Goal: Task Accomplishment & Management: Complete application form

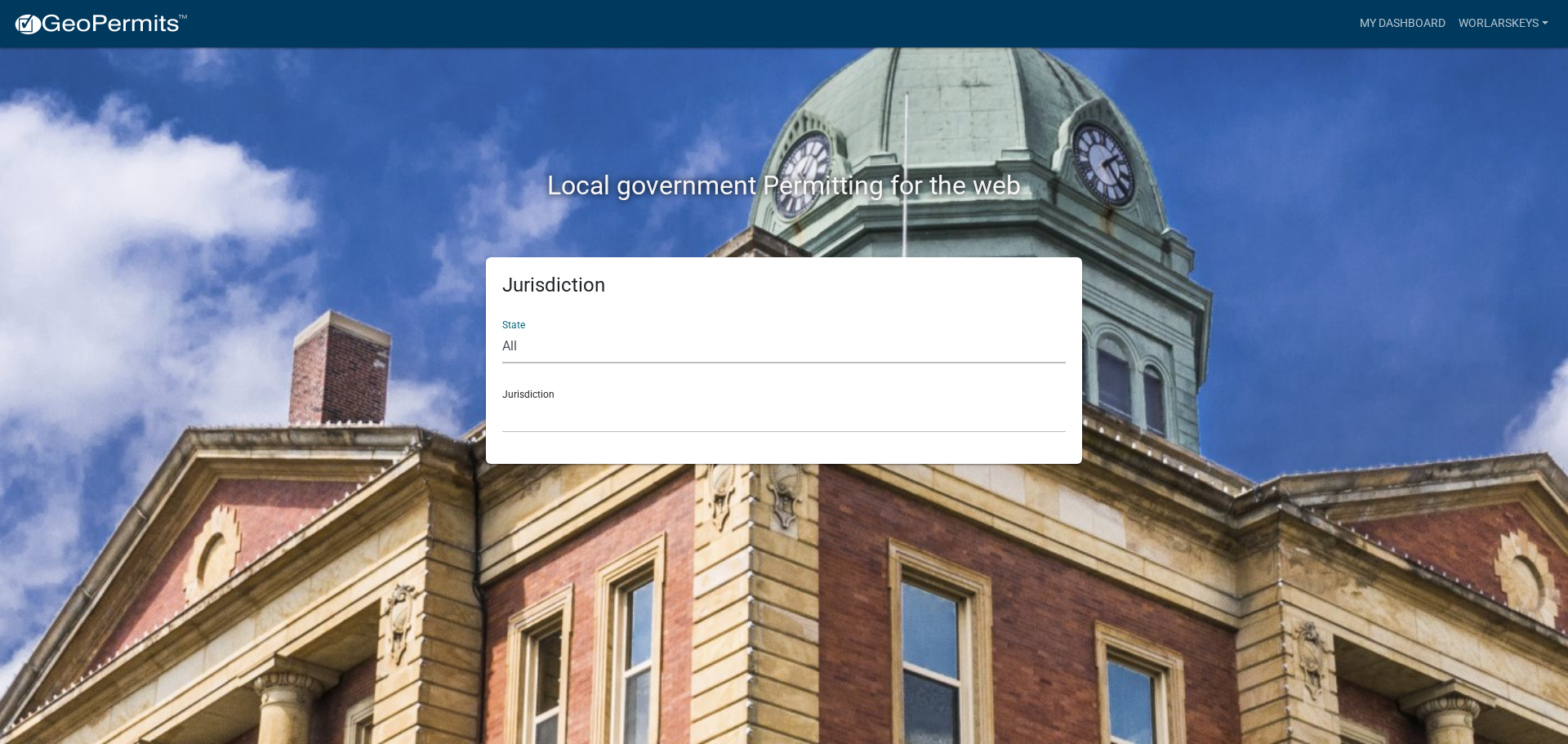
click at [653, 360] on select "All [US_STATE] [US_STATE] [US_STATE] [US_STATE] [US_STATE] [US_STATE] [US_STATE…" at bounding box center [784, 346] width 564 height 33
select select "[US_STATE]"
click at [503, 330] on select "All [US_STATE] [US_STATE] [US_STATE] [US_STATE] [US_STATE] [US_STATE] [US_STATE…" at bounding box center [784, 346] width 564 height 33
click at [616, 405] on select "City of [GEOGRAPHIC_DATA], [US_STATE] City of [GEOGRAPHIC_DATA], [US_STATE] Cit…" at bounding box center [784, 415] width 564 height 33
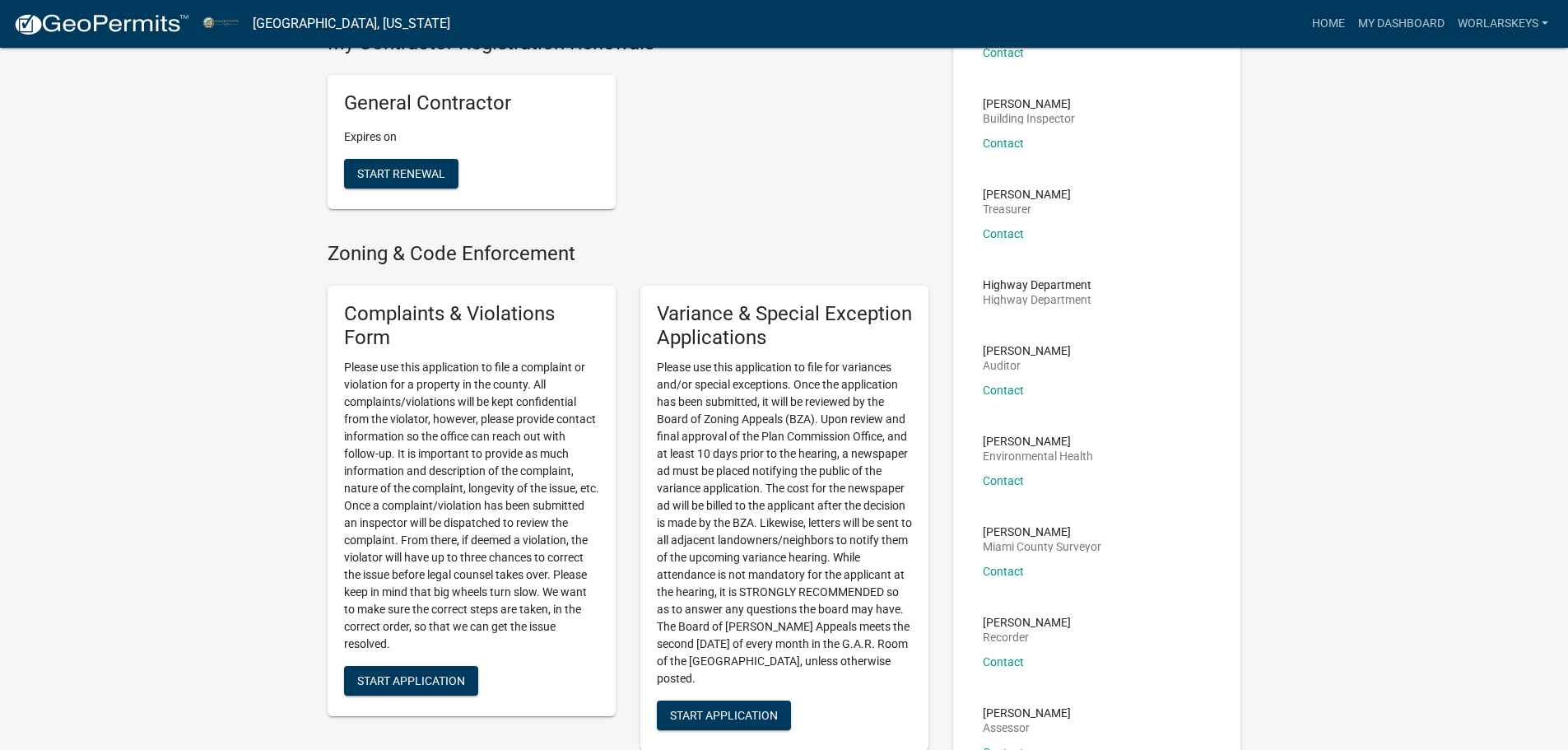
scroll to position [183, 0]
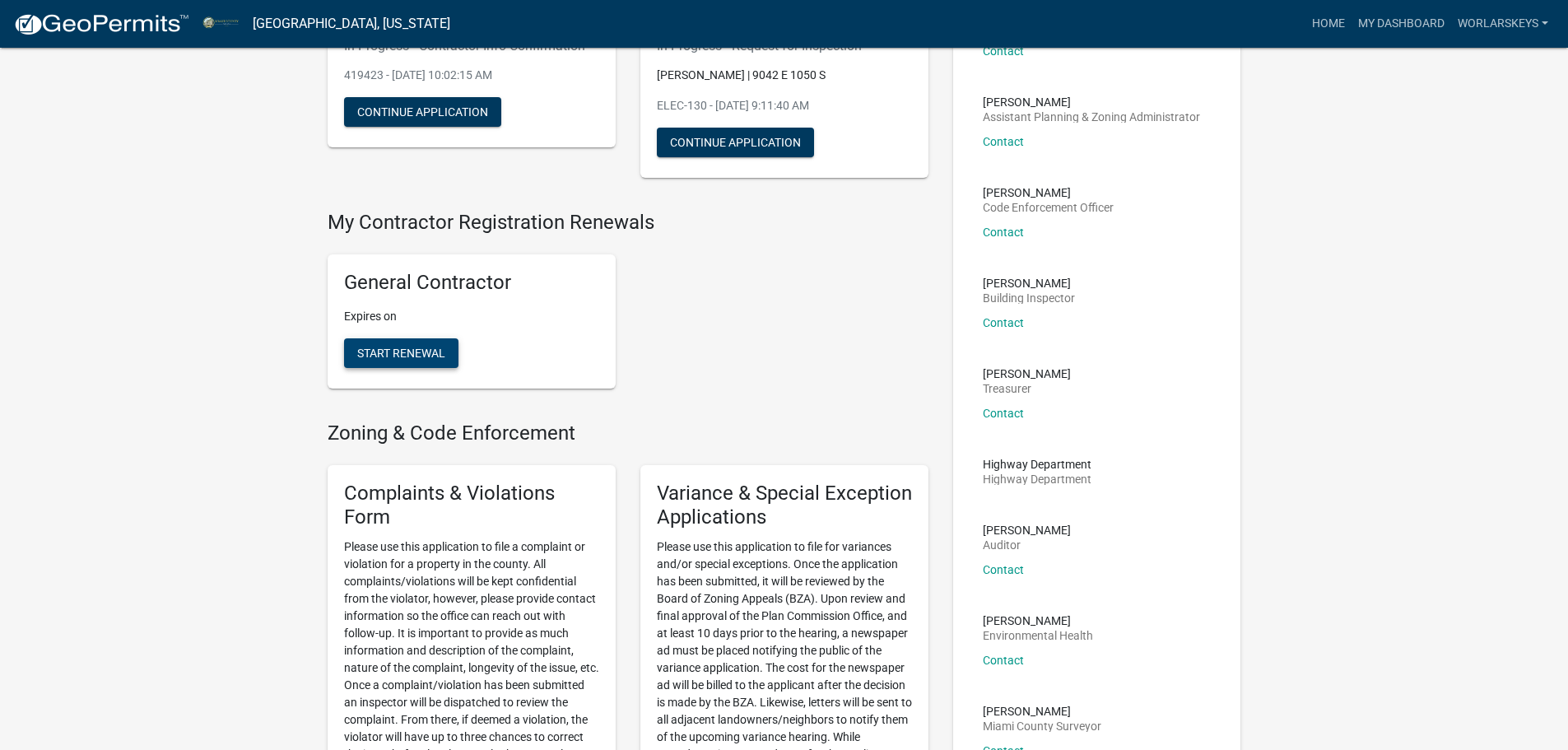
click at [391, 349] on span "Start Renewal" at bounding box center [401, 352] width 88 height 13
